Goal: Contribute content

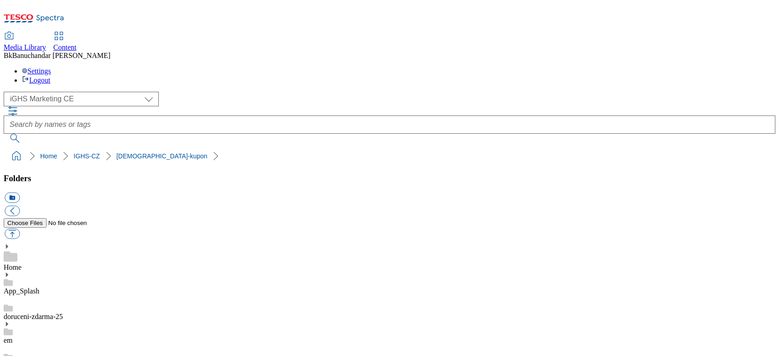
select select "flare-ighs-ce-mktg"
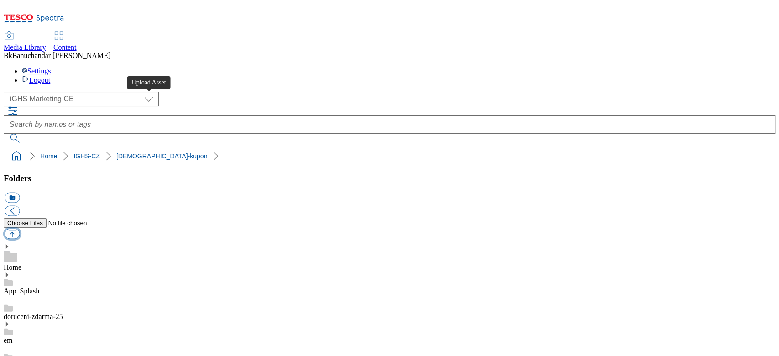
click at [20, 229] on button "button" at bounding box center [12, 234] width 15 height 11
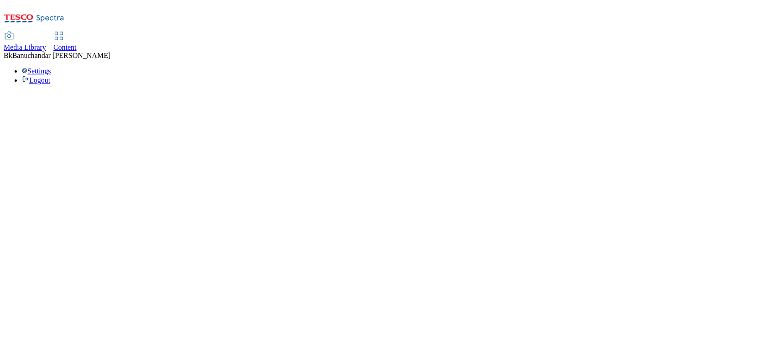
select select "flare-ighs-ce-mktg"
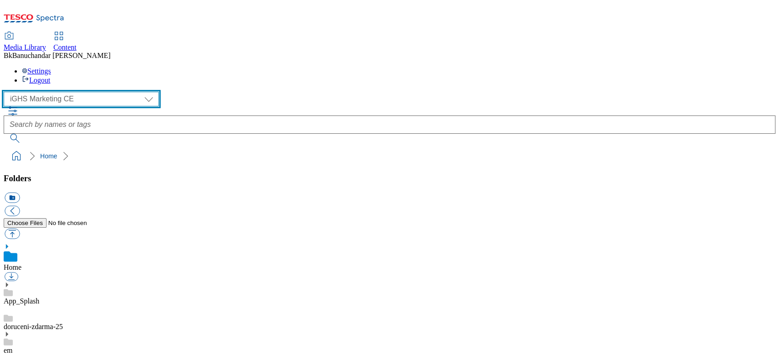
click at [38, 92] on select "GHS Marketing UK iGHS Marketing CE MCA CZ MCA HU MCA SK" at bounding box center [81, 99] width 155 height 15
click at [6, 92] on select "GHS Marketing UK iGHS Marketing CE MCA CZ MCA HU MCA SK" at bounding box center [81, 99] width 155 height 15
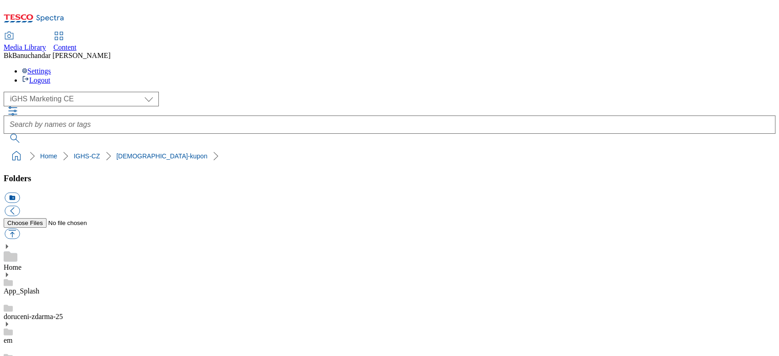
click at [20, 229] on button "button" at bounding box center [12, 234] width 15 height 11
type input "C:\fakepath\Coupon-1_CZ_v4_new.jpg"
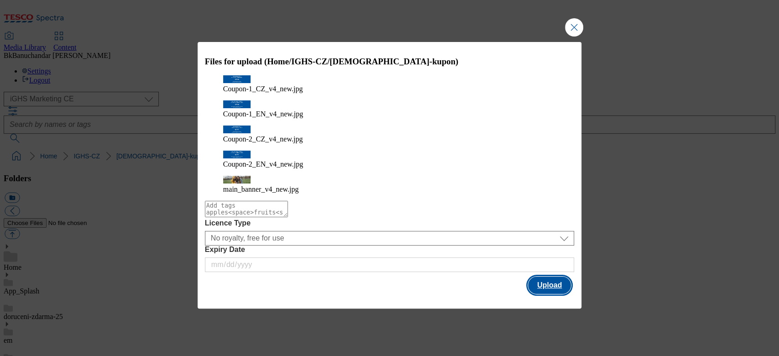
click at [554, 277] on button "Upload" at bounding box center [549, 285] width 43 height 17
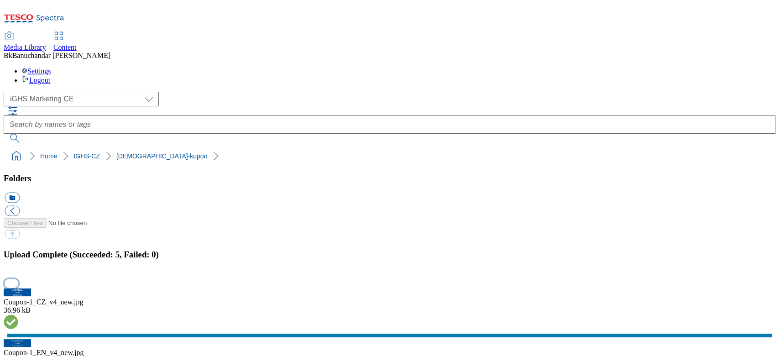
click at [18, 279] on button "button" at bounding box center [12, 283] width 14 height 9
